Goal: Learn about a topic

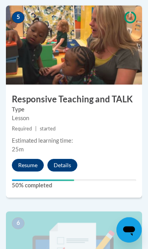
scroll to position [1157, 0]
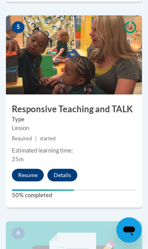
click at [29, 171] on button "Resume" at bounding box center [28, 175] width 32 height 13
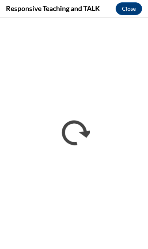
scroll to position [0, 0]
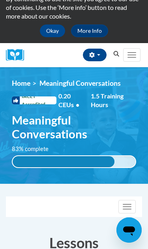
scroll to position [0, 4]
